Goal: Task Accomplishment & Management: Complete application form

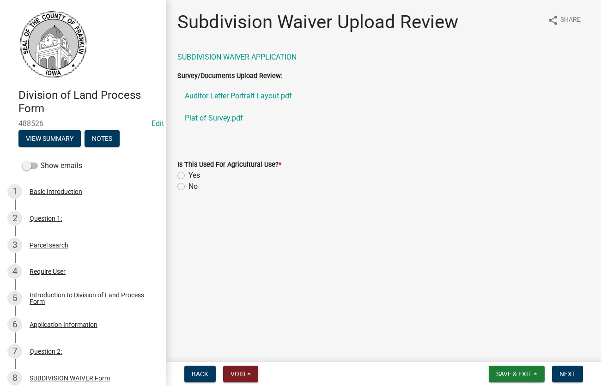
click at [189, 187] on label "No" at bounding box center [193, 186] width 9 height 11
click at [189, 187] on input "No" at bounding box center [192, 184] width 6 height 6
radio input "true"
click at [563, 373] on span "Next" at bounding box center [568, 374] width 16 height 7
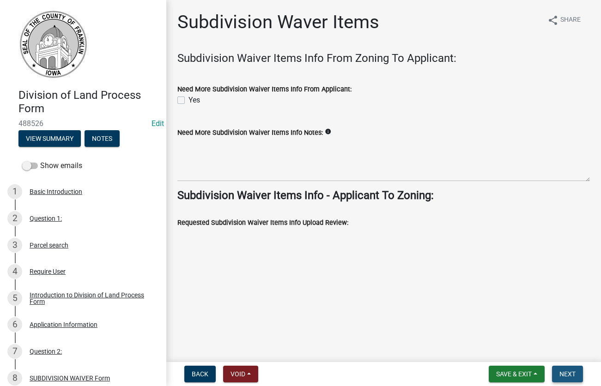
drag, startPoint x: 567, startPoint y: 372, endPoint x: 547, endPoint y: 353, distance: 26.8
click at [566, 372] on span "Next" at bounding box center [568, 374] width 16 height 7
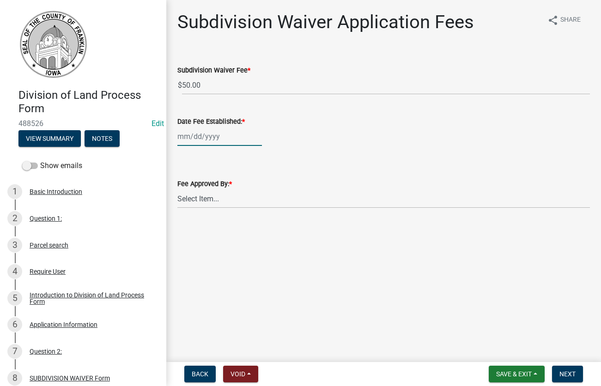
click at [212, 140] on input "Date Fee Established: *" at bounding box center [219, 136] width 85 height 19
select select "10"
select select "2025"
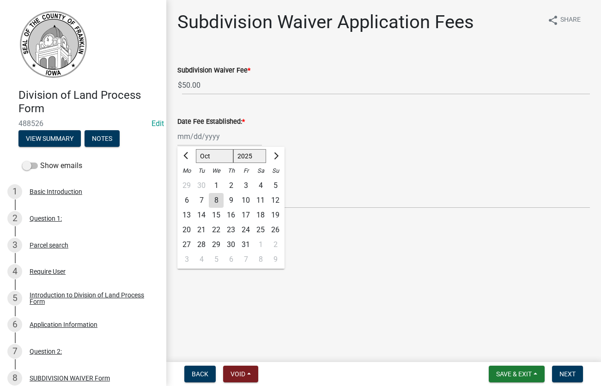
click at [215, 201] on div "8" at bounding box center [216, 200] width 15 height 15
type input "[DATE]"
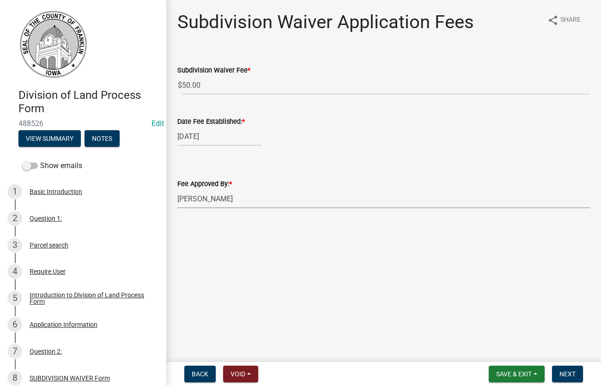
click option "[PERSON_NAME]" at bounding box center [0, 0] width 0 height 0
select select "d223b9f2-1ec7-4c53-82a9-76cd95b714db"
click at [563, 375] on span "Next" at bounding box center [568, 374] width 16 height 7
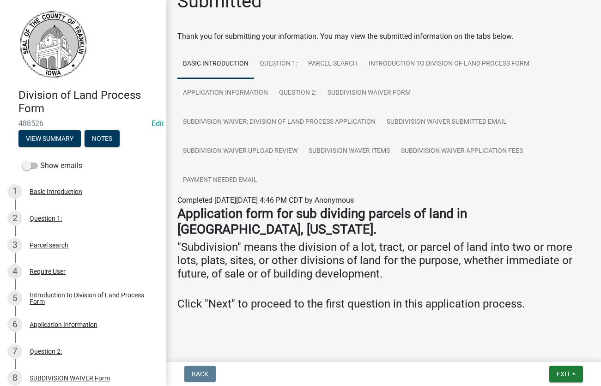
scroll to position [28, 0]
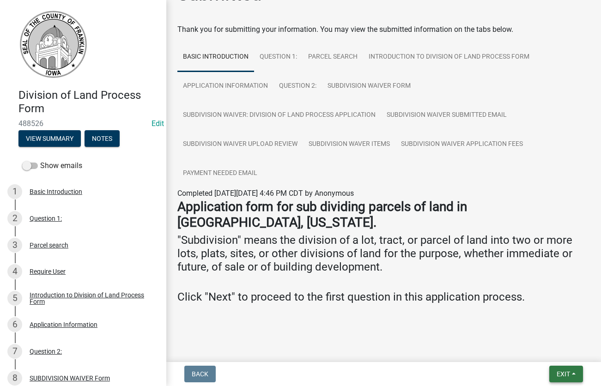
click at [568, 374] on span "Exit" at bounding box center [563, 374] width 13 height 7
click at [543, 347] on button "Save & Exit" at bounding box center [546, 350] width 74 height 22
